Goal: Find specific fact: Find specific fact

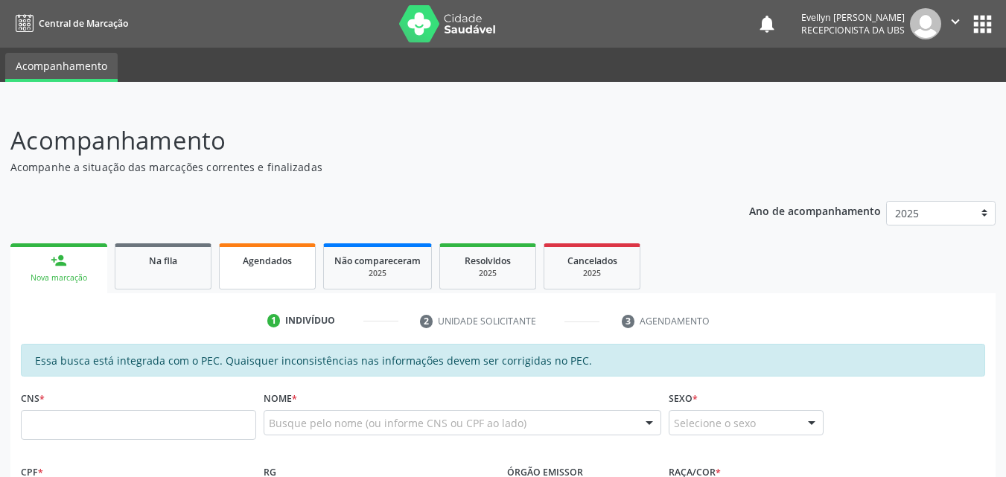
click at [256, 267] on span "Agendados" at bounding box center [267, 261] width 49 height 13
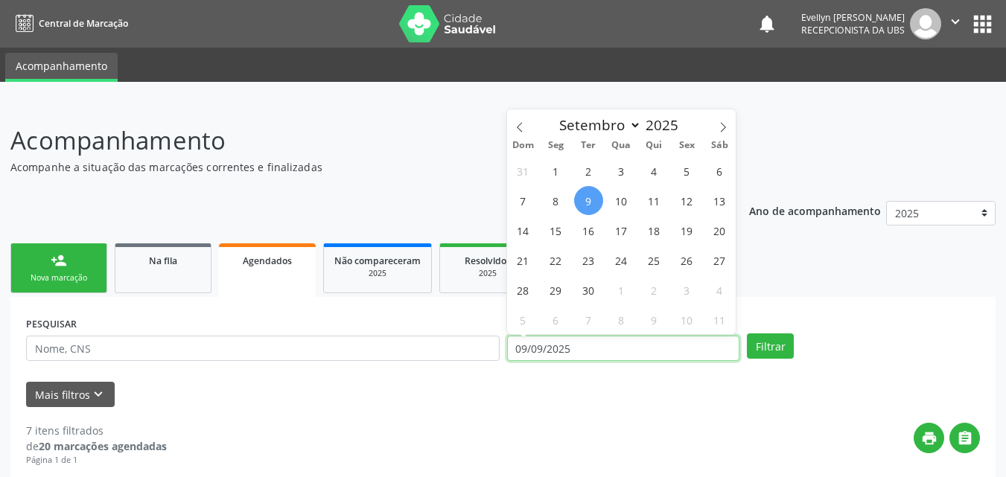
click at [554, 354] on input "09/09/2025" at bounding box center [623, 348] width 233 height 25
click at [521, 127] on icon at bounding box center [520, 127] width 10 height 10
select select "7"
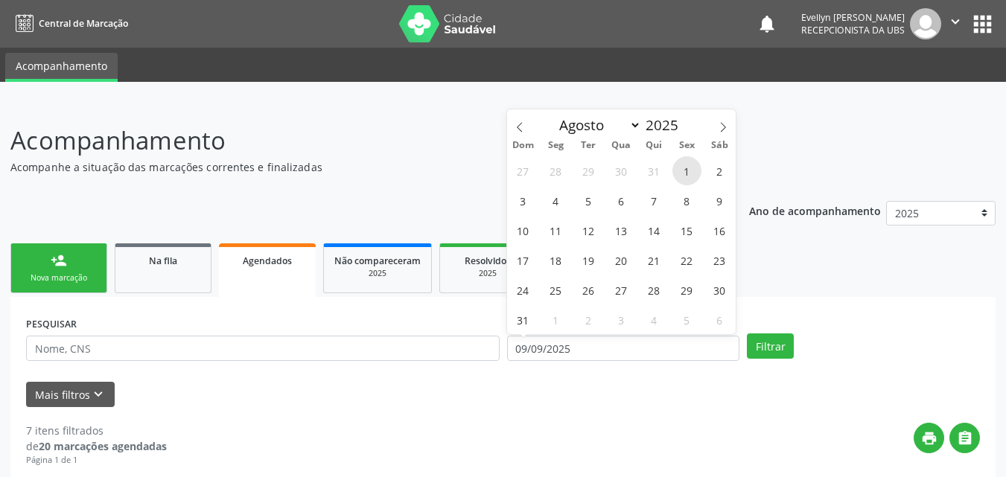
click at [684, 167] on span "1" at bounding box center [686, 170] width 29 height 29
type input "01/08/2025"
click at [722, 119] on span at bounding box center [722, 121] width 25 height 25
select select "9"
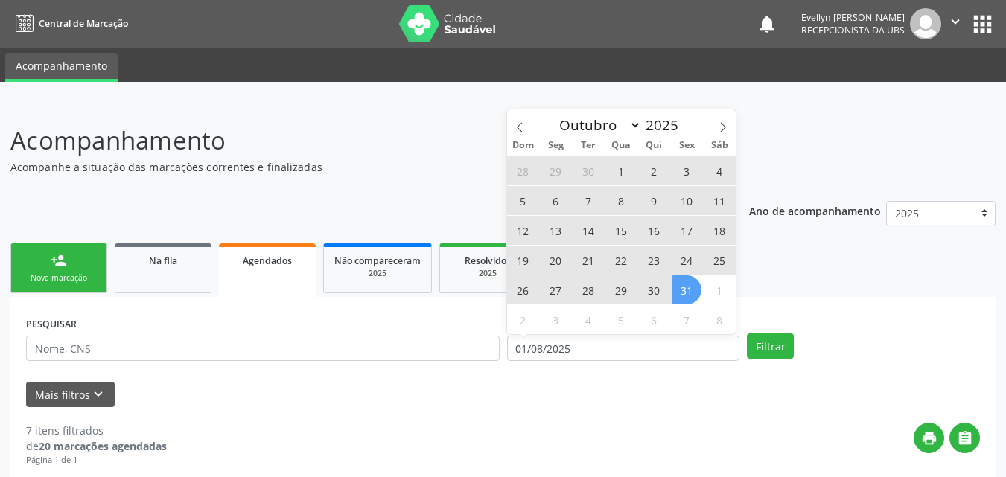
click at [678, 290] on span "31" at bounding box center [686, 290] width 29 height 29
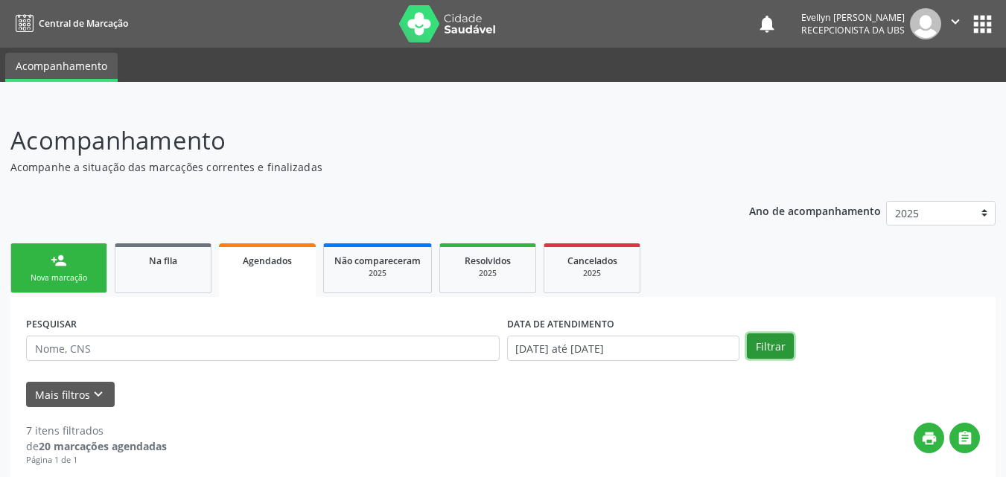
click at [755, 337] on button "Filtrar" at bounding box center [770, 346] width 47 height 25
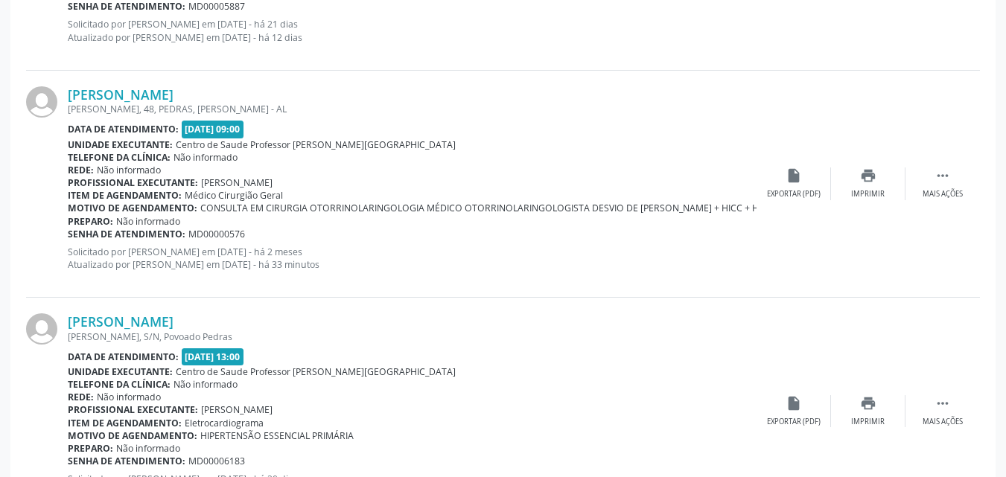
scroll to position [1754, 0]
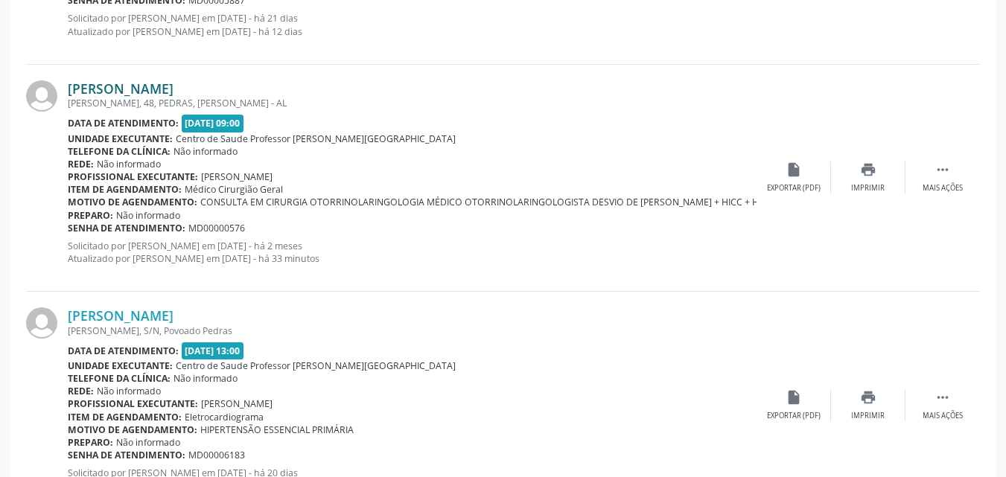
click at [174, 89] on link "[PERSON_NAME]" at bounding box center [121, 88] width 106 height 16
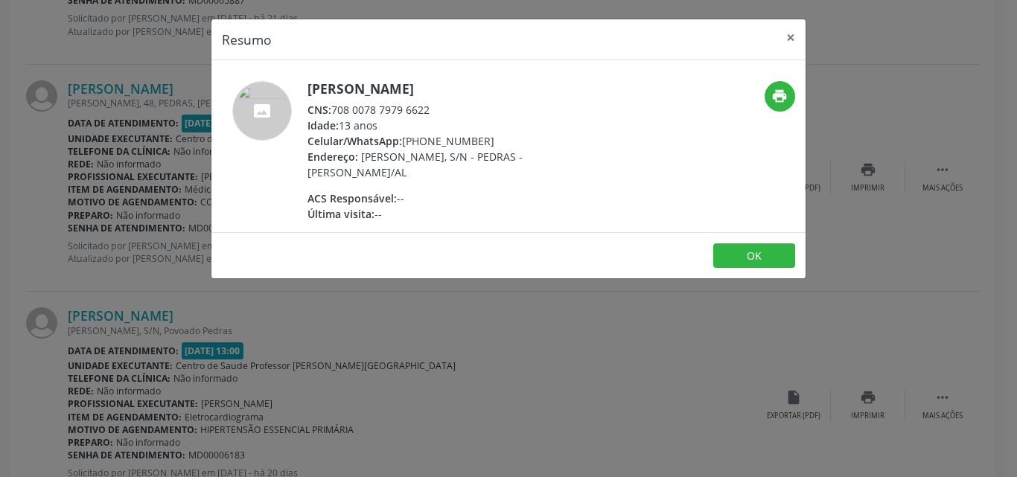
click at [436, 109] on div "CNS: 708 0078 7979 6622" at bounding box center [453, 110] width 290 height 16
drag, startPoint x: 427, startPoint y: 109, endPoint x: 312, endPoint y: 107, distance: 114.7
click at [312, 107] on div "CNS: 708 0078 7979 6622" at bounding box center [453, 110] width 290 height 16
drag, startPoint x: 466, startPoint y: 120, endPoint x: 426, endPoint y: 106, distance: 42.4
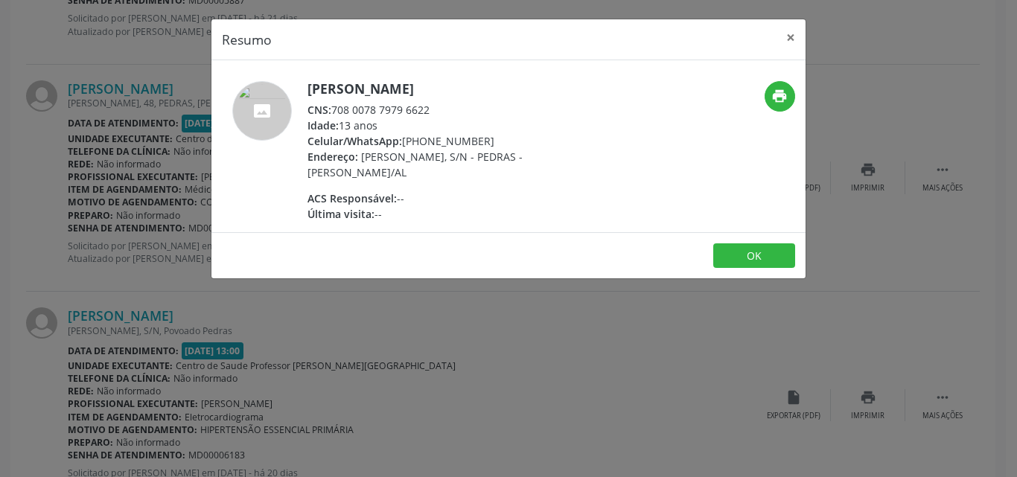
click at [426, 106] on div "[PERSON_NAME] CNS: 708 0078 7979 6622 Idade: 13 anos Celular/WhatsApp: [PHONE_N…" at bounding box center [453, 151] width 290 height 141
click at [426, 106] on div "CNS: 708 0078 7979 6622" at bounding box center [453, 110] width 290 height 16
drag, startPoint x: 431, startPoint y: 108, endPoint x: 334, endPoint y: 104, distance: 97.7
click at [334, 104] on div "CNS: 708 0078 7979 6622" at bounding box center [453, 110] width 290 height 16
copy div "708 0078 7979 6622"
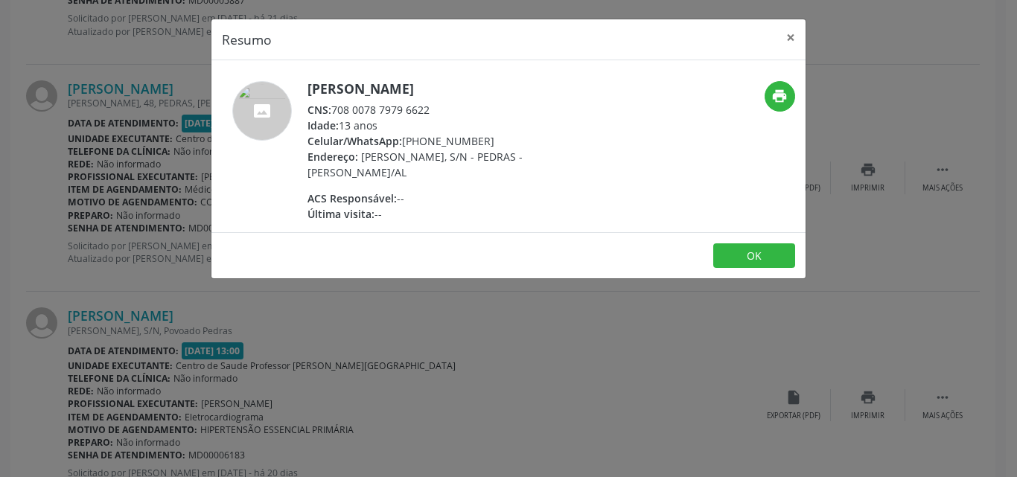
click at [146, 114] on div "Resumo × [PERSON_NAME] CNS: 708 0078 7979 6622 Idade: 13 anos Celular/WhatsApp:…" at bounding box center [508, 238] width 1017 height 477
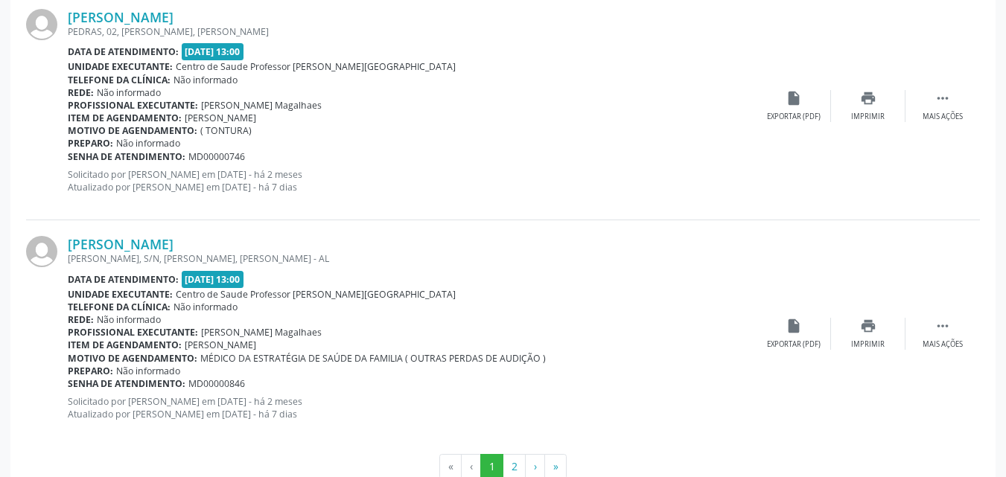
scroll to position [3456, 0]
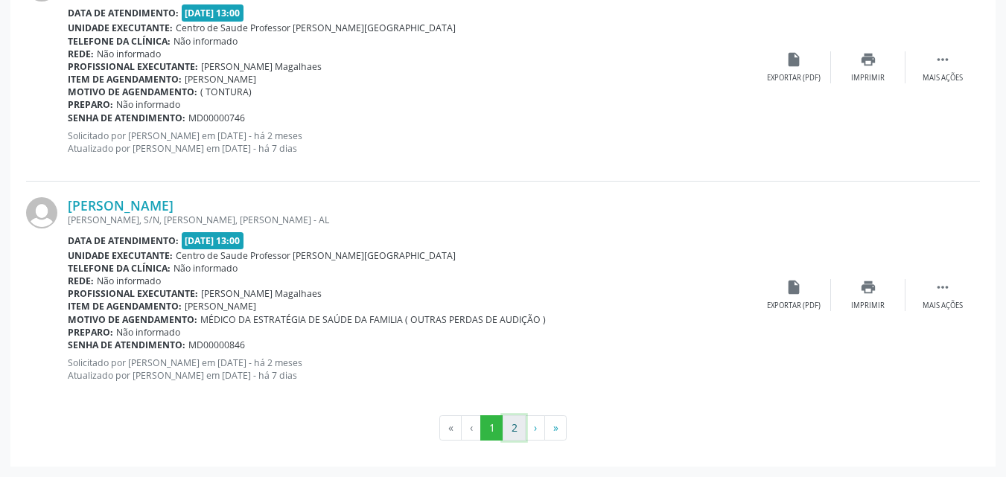
click at [515, 427] on button "2" at bounding box center [514, 428] width 23 height 25
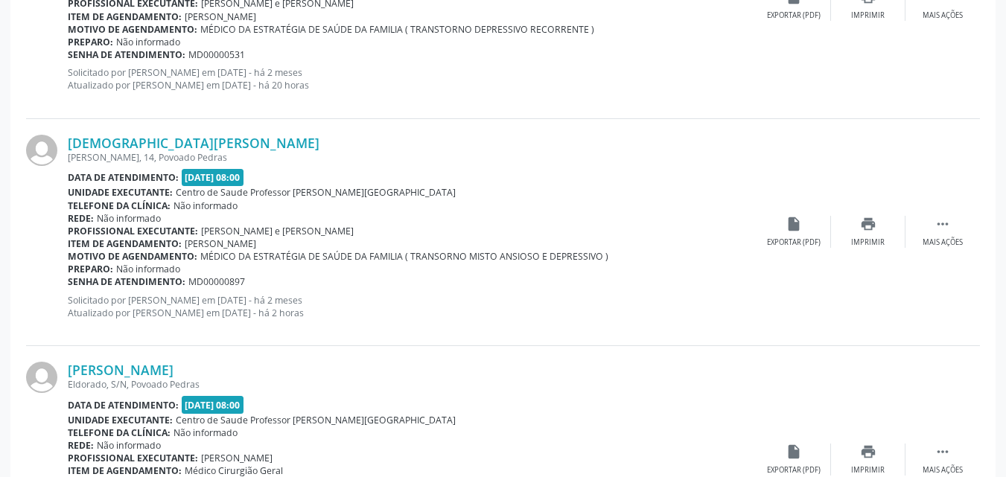
scroll to position [1012, 0]
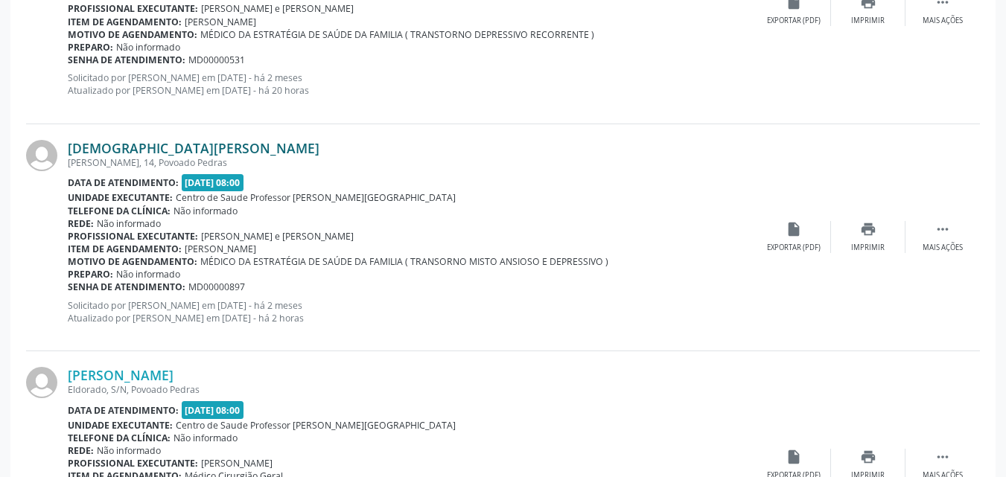
click at [209, 145] on link "[DEMOGRAPHIC_DATA][PERSON_NAME]" at bounding box center [194, 148] width 252 height 16
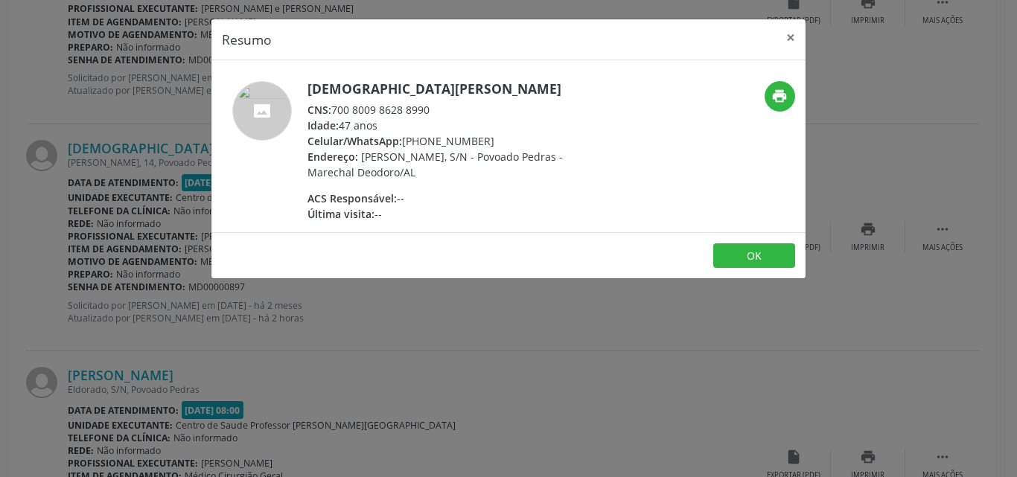
drag, startPoint x: 432, startPoint y: 104, endPoint x: 335, endPoint y: 114, distance: 97.4
click at [335, 114] on div "CNS: 700 8009 8628 8990" at bounding box center [453, 110] width 290 height 16
copy div "700 8009 8628 8990"
click at [792, 29] on button "×" at bounding box center [791, 37] width 30 height 36
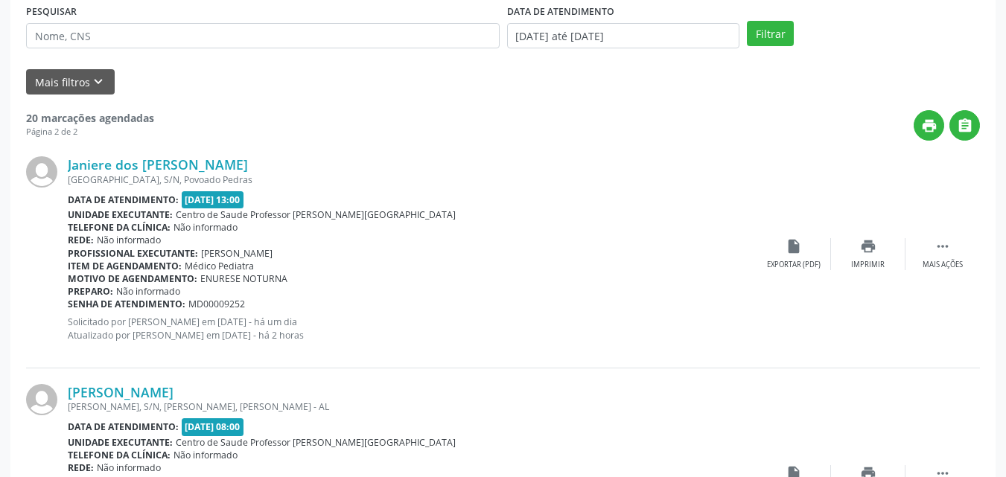
scroll to position [302, 0]
